Goal: Information Seeking & Learning: Learn about a topic

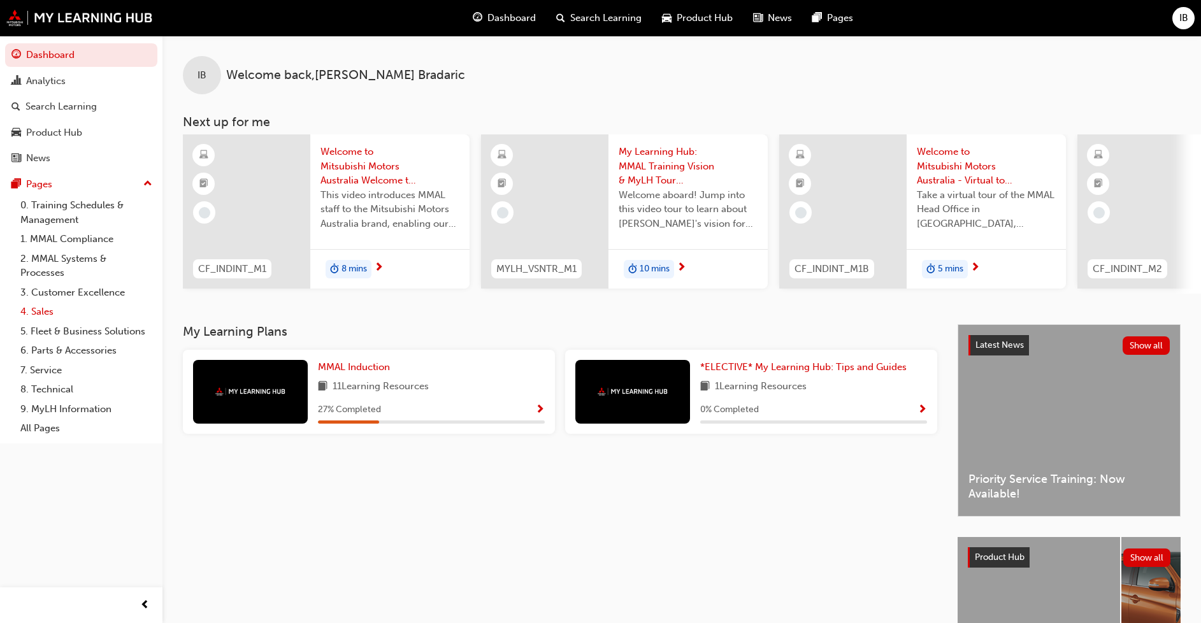
click at [30, 307] on link "4. Sales" at bounding box center [86, 312] width 142 height 20
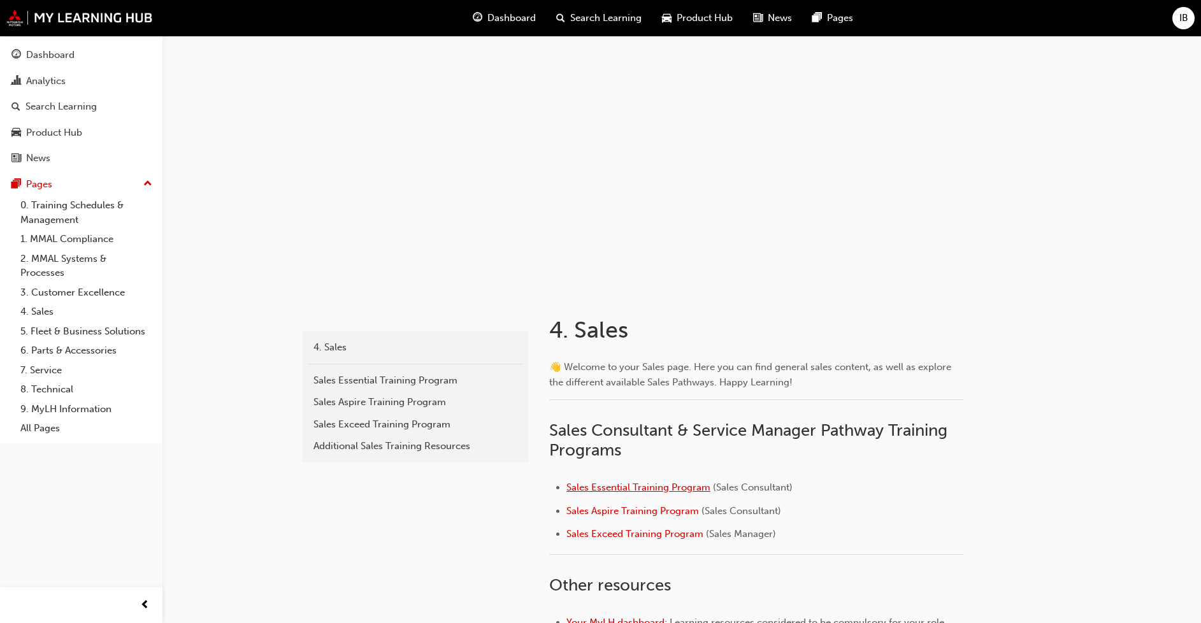
drag, startPoint x: 667, startPoint y: 489, endPoint x: 679, endPoint y: 484, distance: 12.9
click at [667, 489] on span "Sales Essential Training Program" at bounding box center [638, 487] width 144 height 11
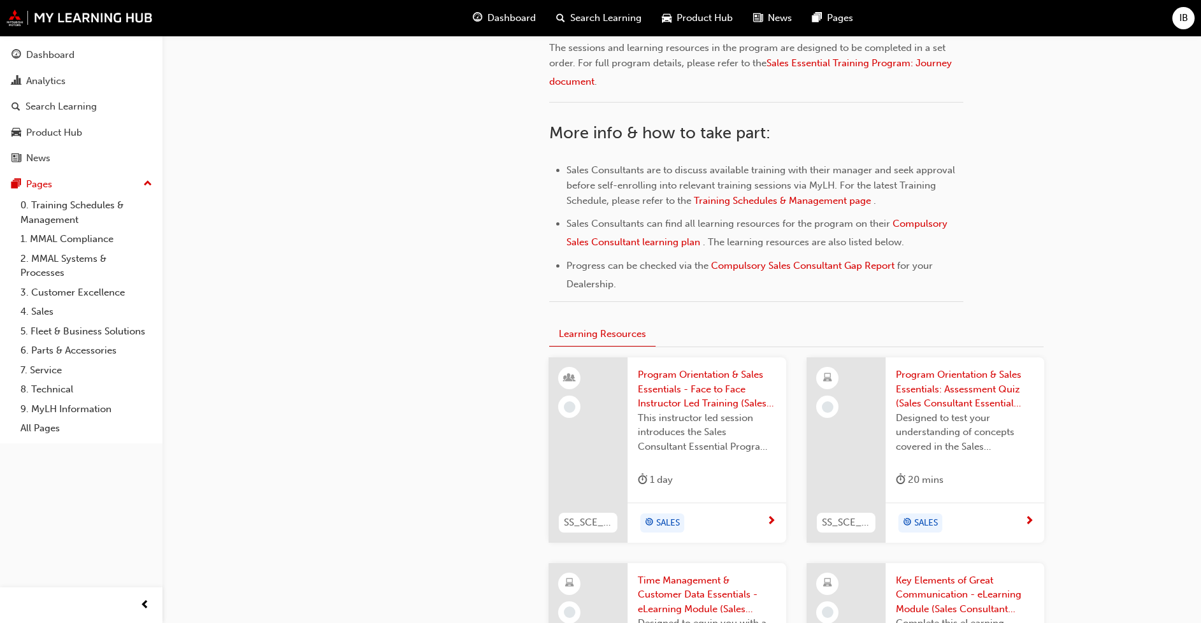
scroll to position [573, 0]
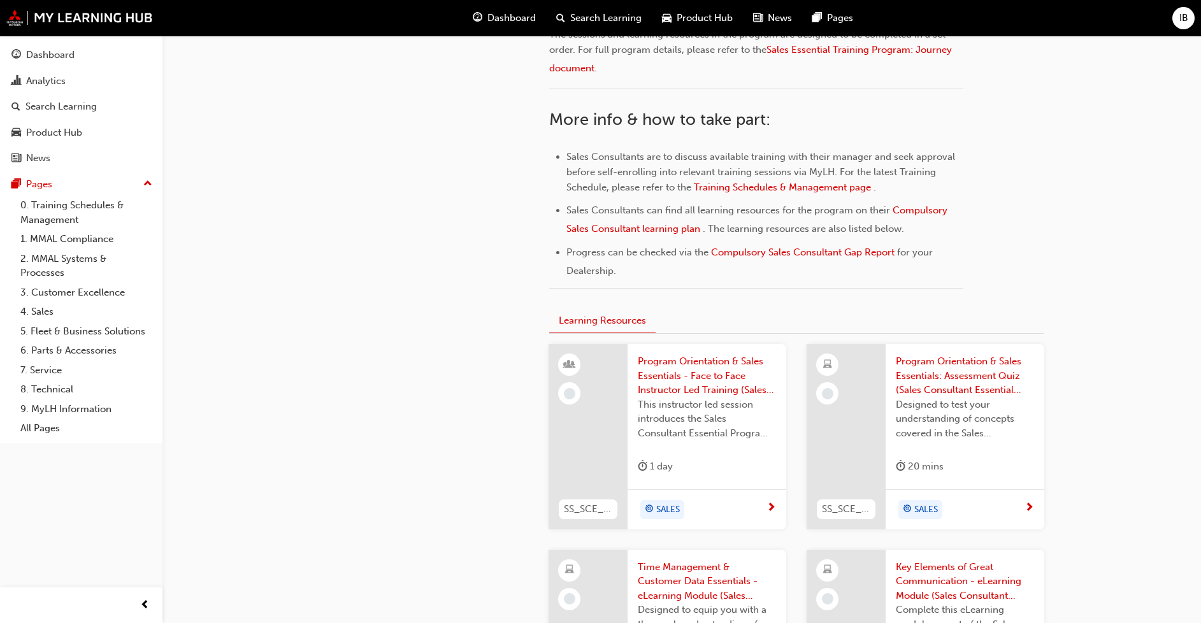
click at [600, 397] on div at bounding box center [587, 436] width 79 height 185
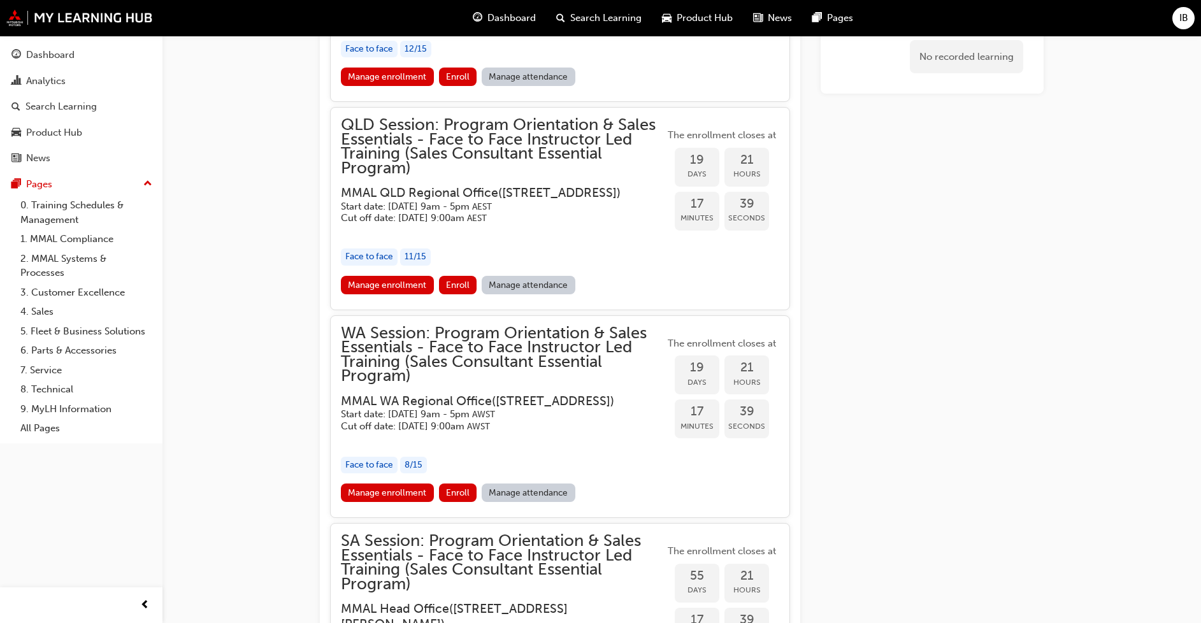
scroll to position [1552, 0]
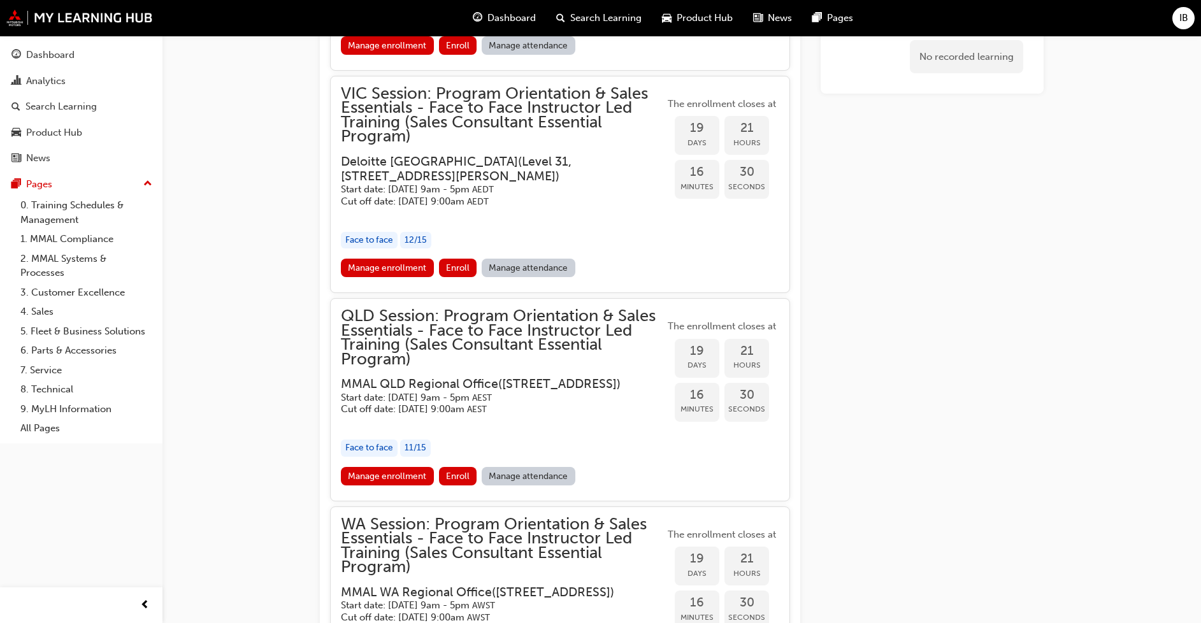
click at [1022, 329] on div "No recorded learning" at bounding box center [931, 202] width 223 height 3224
